Goal: Find specific page/section: Find specific page/section

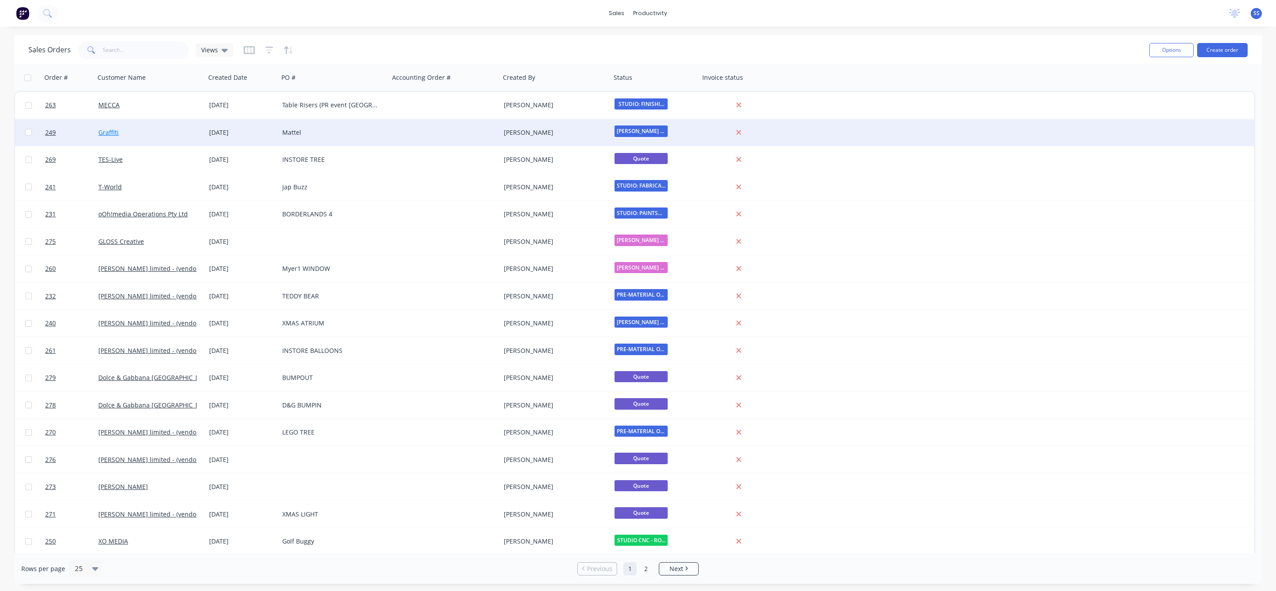
click at [100, 132] on link "Graffiti" at bounding box center [108, 132] width 20 height 8
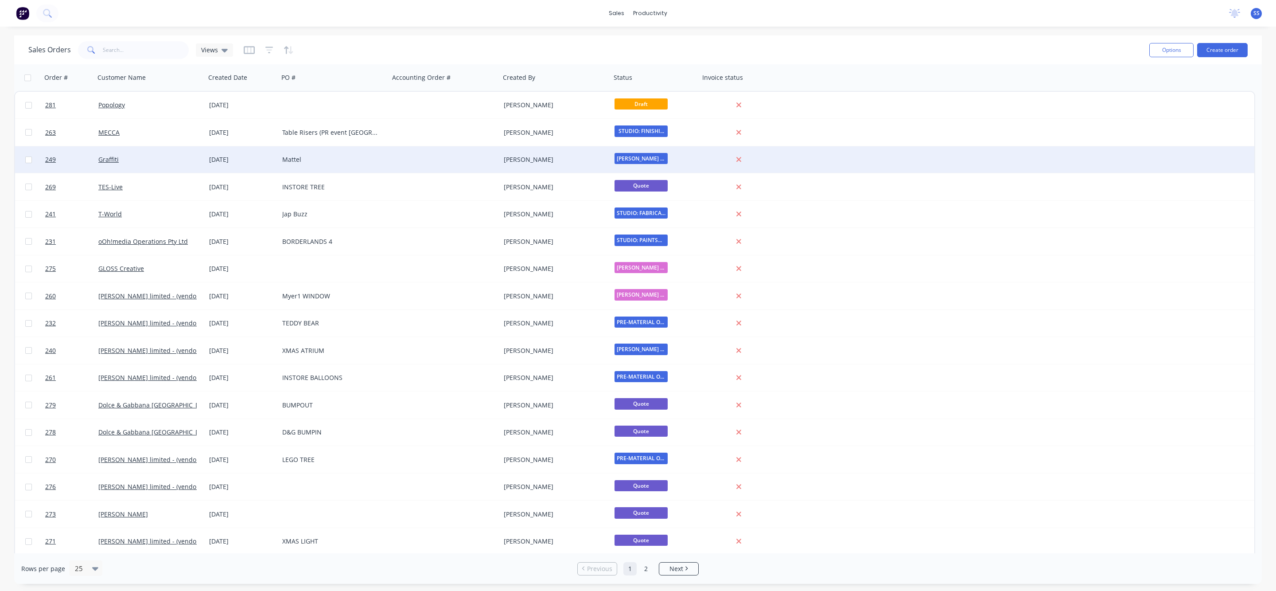
click at [419, 162] on div at bounding box center [445, 159] width 111 height 27
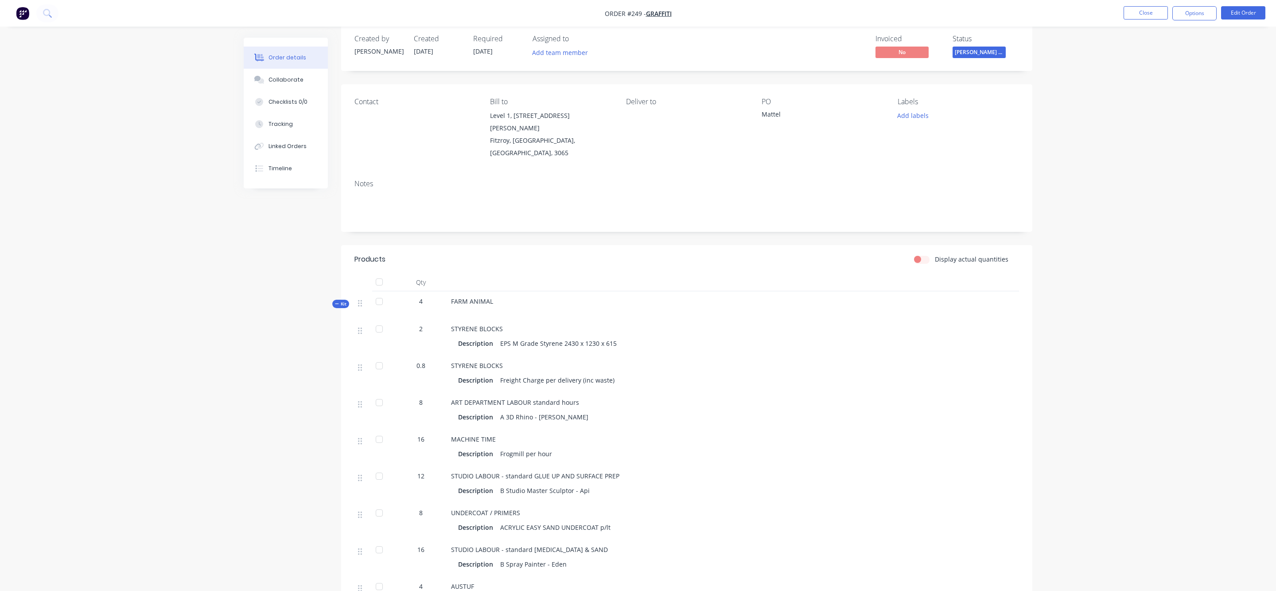
scroll to position [16, 0]
click at [1151, 8] on button "Close" at bounding box center [1146, 12] width 44 height 13
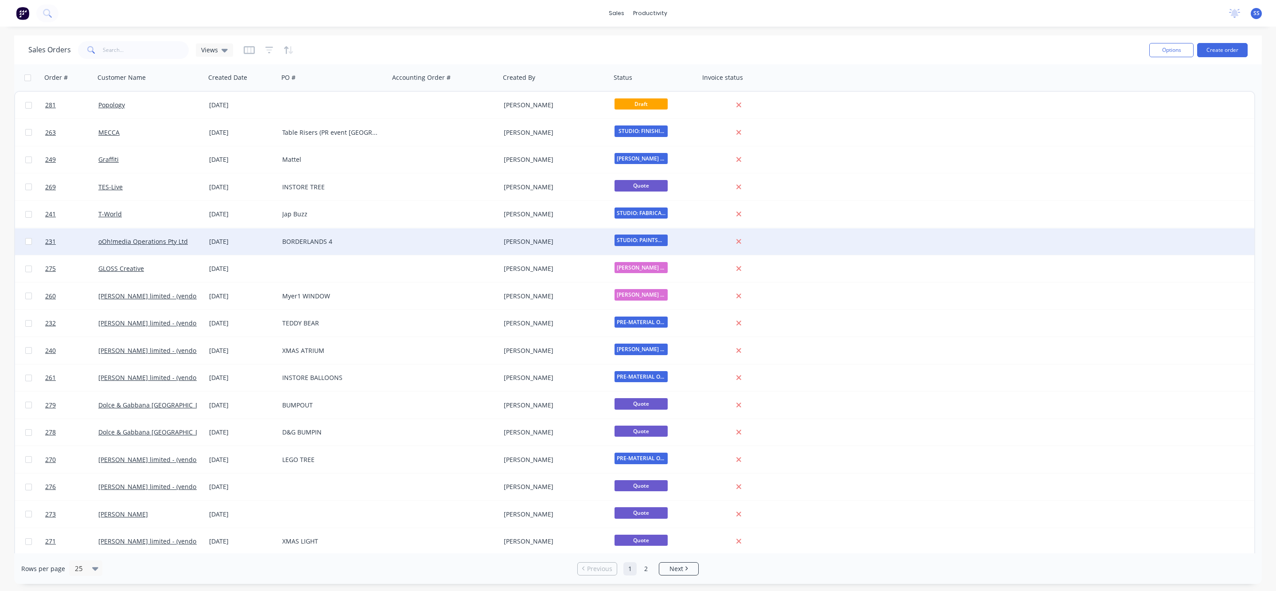
click at [188, 242] on div "oOh!media Operations Pty Ltd" at bounding box center [147, 241] width 98 height 9
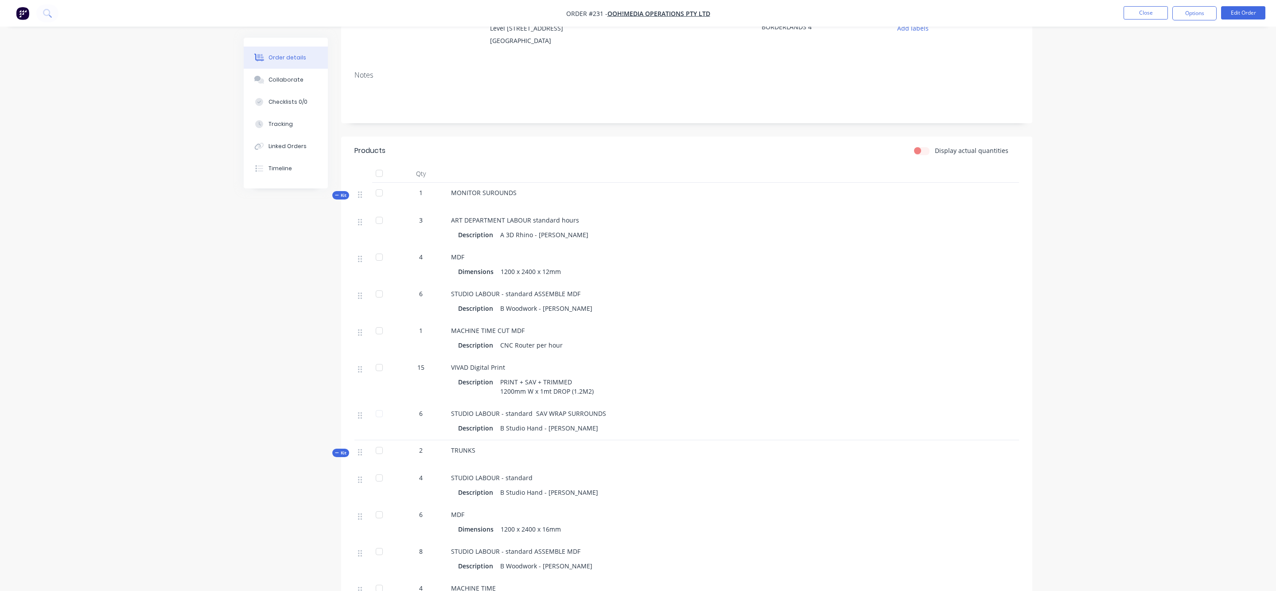
scroll to position [96, 0]
click at [1140, 16] on button "Close" at bounding box center [1146, 12] width 44 height 13
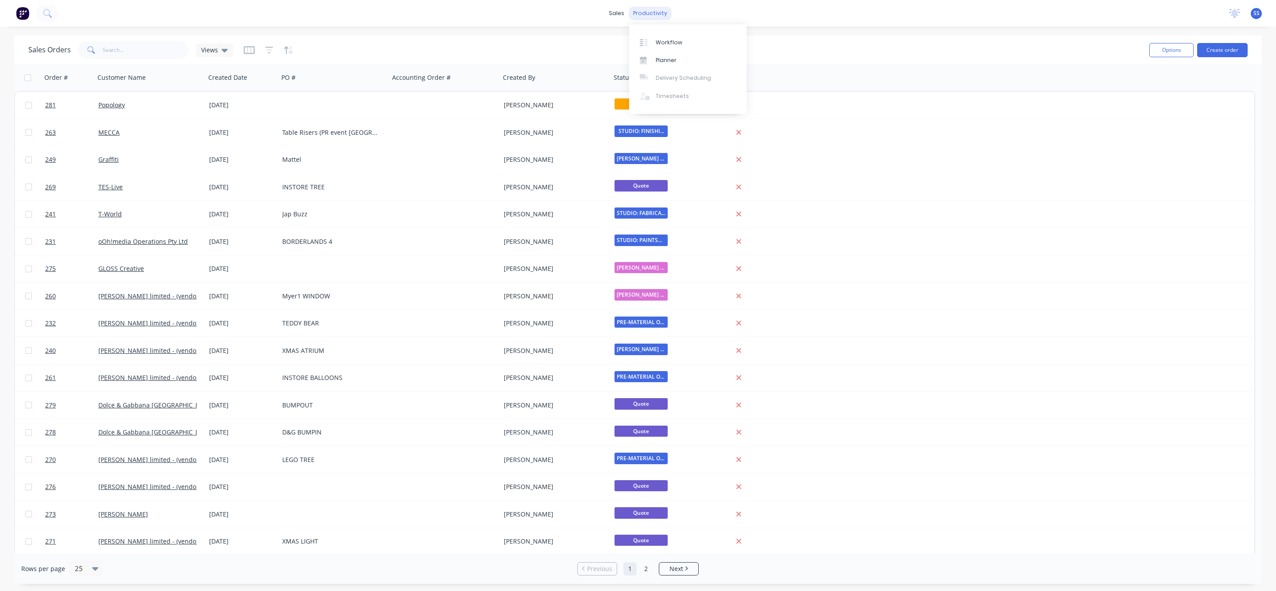
click at [664, 10] on div "productivity" at bounding box center [650, 13] width 43 height 13
click at [664, 39] on div "Workflow" at bounding box center [669, 43] width 27 height 8
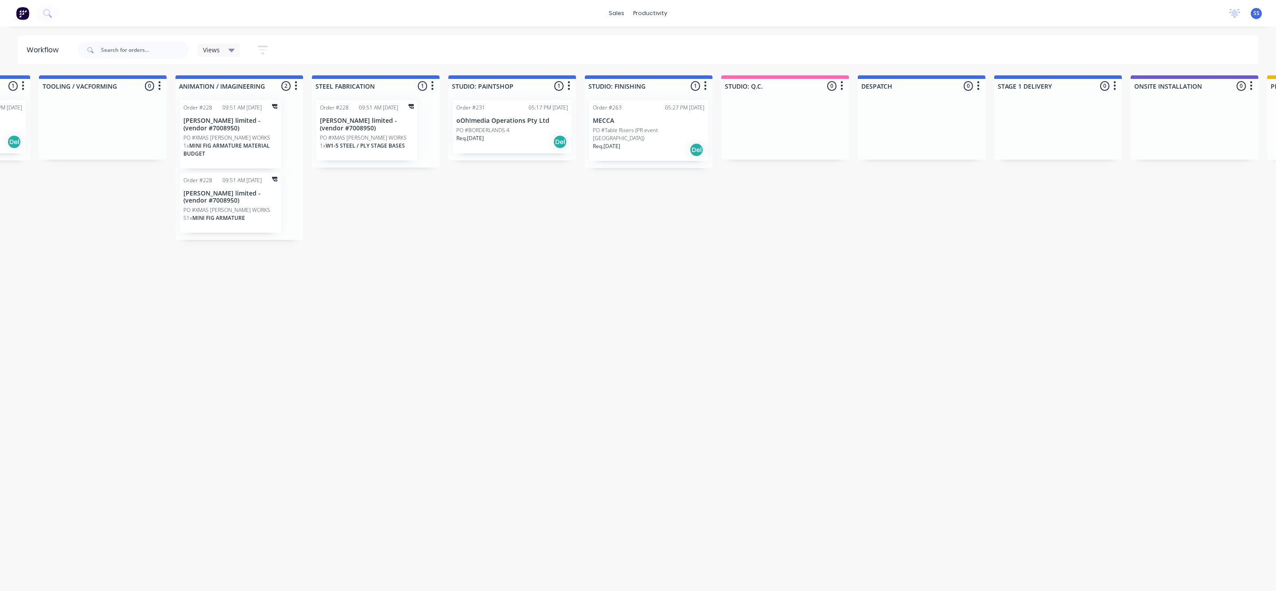
scroll to position [0, 1512]
